Goal: Task Accomplishment & Management: Use online tool/utility

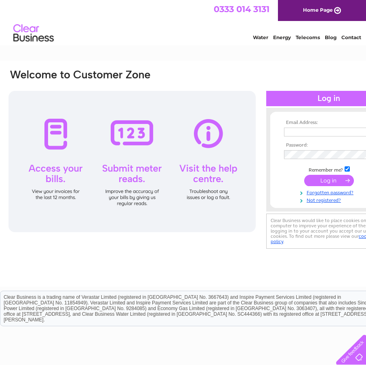
type input "[EMAIL_ADDRESS][DOMAIN_NAME]"
click at [333, 180] on input "submit" at bounding box center [329, 180] width 50 height 11
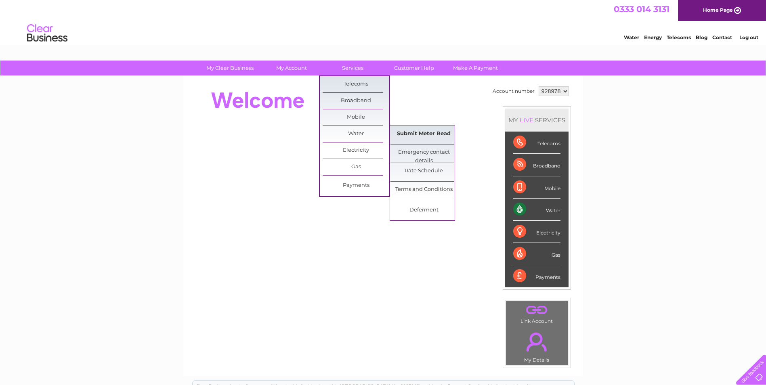
click at [408, 137] on link "Submit Meter Read" at bounding box center [423, 134] width 67 height 16
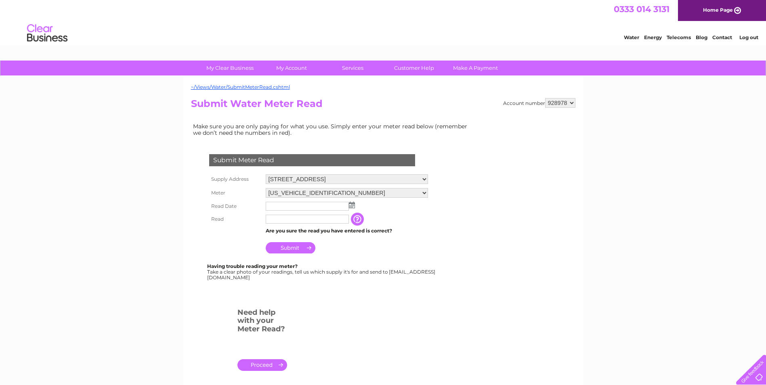
click at [293, 206] on input "text" at bounding box center [307, 206] width 83 height 9
click at [351, 206] on img at bounding box center [353, 205] width 6 height 6
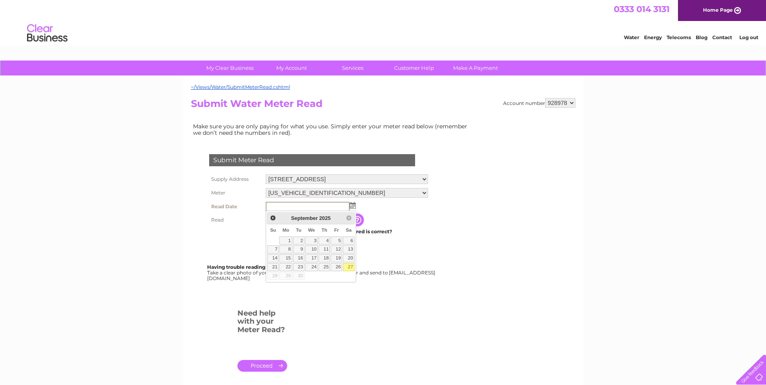
click at [349, 264] on link "27" at bounding box center [348, 267] width 11 height 8
type input "[DATE]"
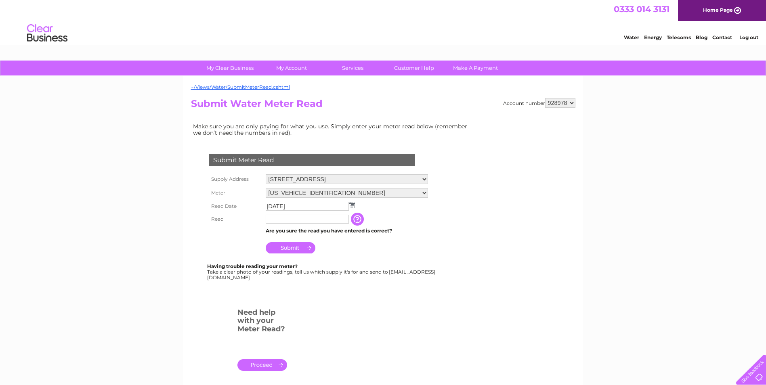
click at [302, 225] on tbody "Supply Address [STREET_ADDRESS] Meter [US_VEHICLE_IDENTIFICATION_NUMBER] Read D…" at bounding box center [318, 213] width 223 height 83
drag, startPoint x: 302, startPoint y: 225, endPoint x: 290, endPoint y: 212, distance: 17.7
click at [290, 212] on td "[DATE]" at bounding box center [347, 206] width 166 height 13
click at [291, 216] on input "text" at bounding box center [308, 220] width 84 height 10
type input "176"
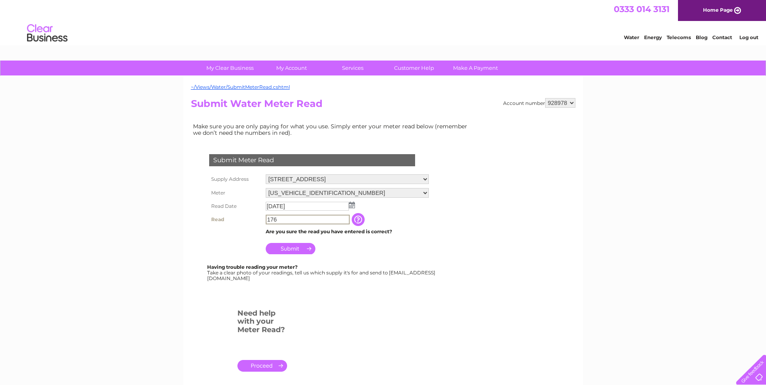
click at [289, 251] on input "Submit" at bounding box center [291, 248] width 50 height 11
